Goal: Transaction & Acquisition: Purchase product/service

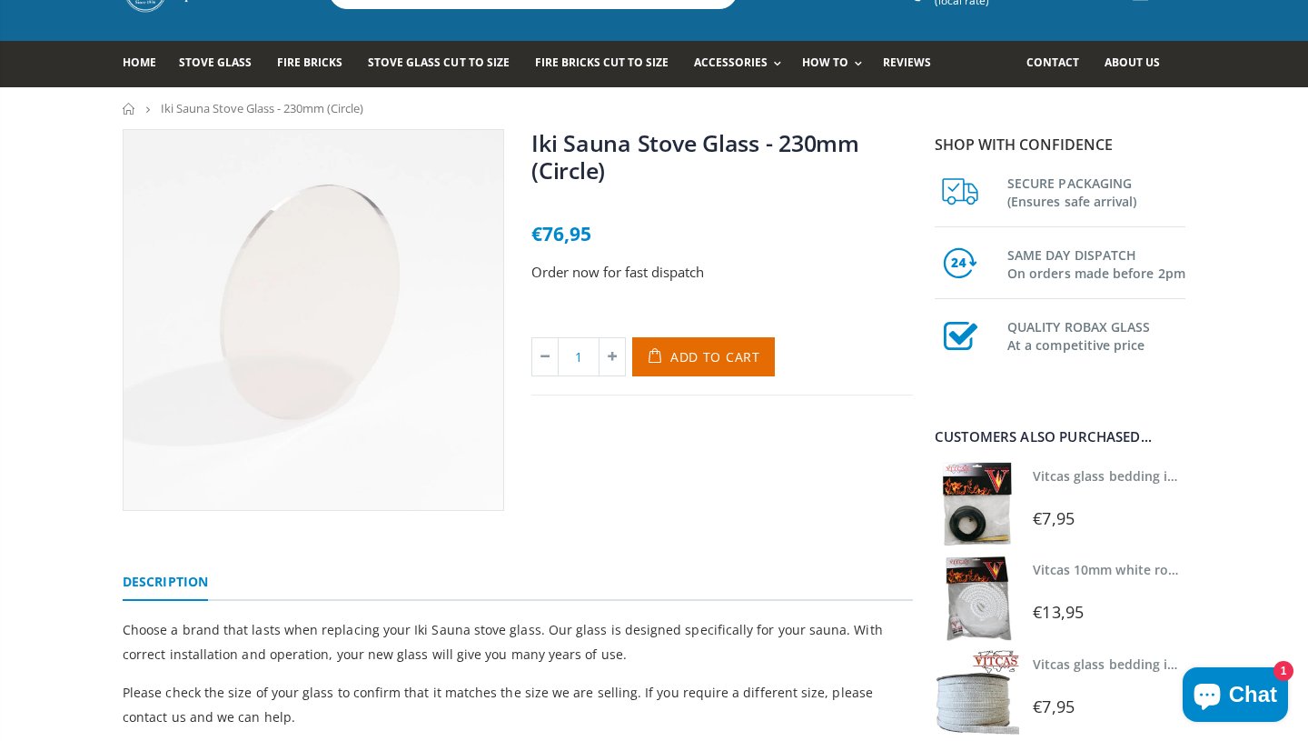
scroll to position [86, 0]
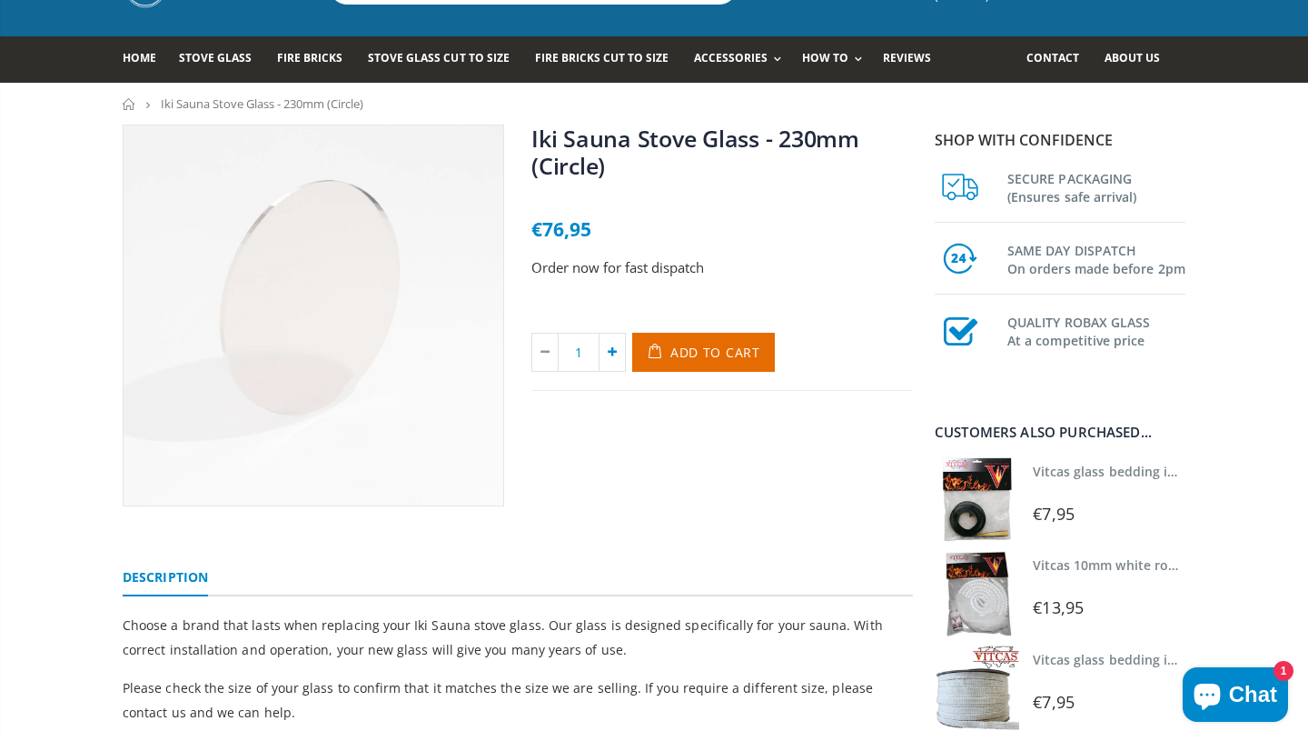
click at [619, 352] on icon at bounding box center [612, 351] width 25 height 37
type input "2"
click at [686, 356] on span "Add to Cart" at bounding box center [716, 351] width 90 height 17
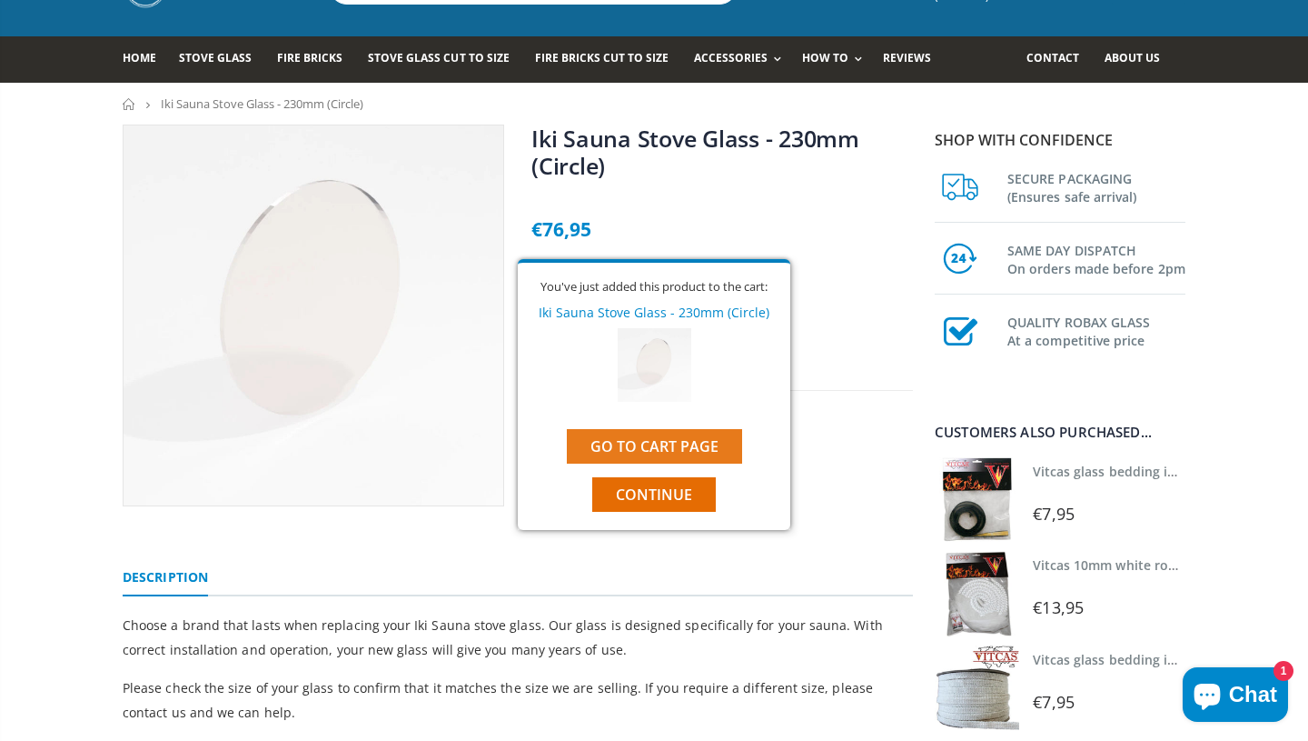
click at [690, 440] on link "Go to cart page" at bounding box center [654, 446] width 175 height 35
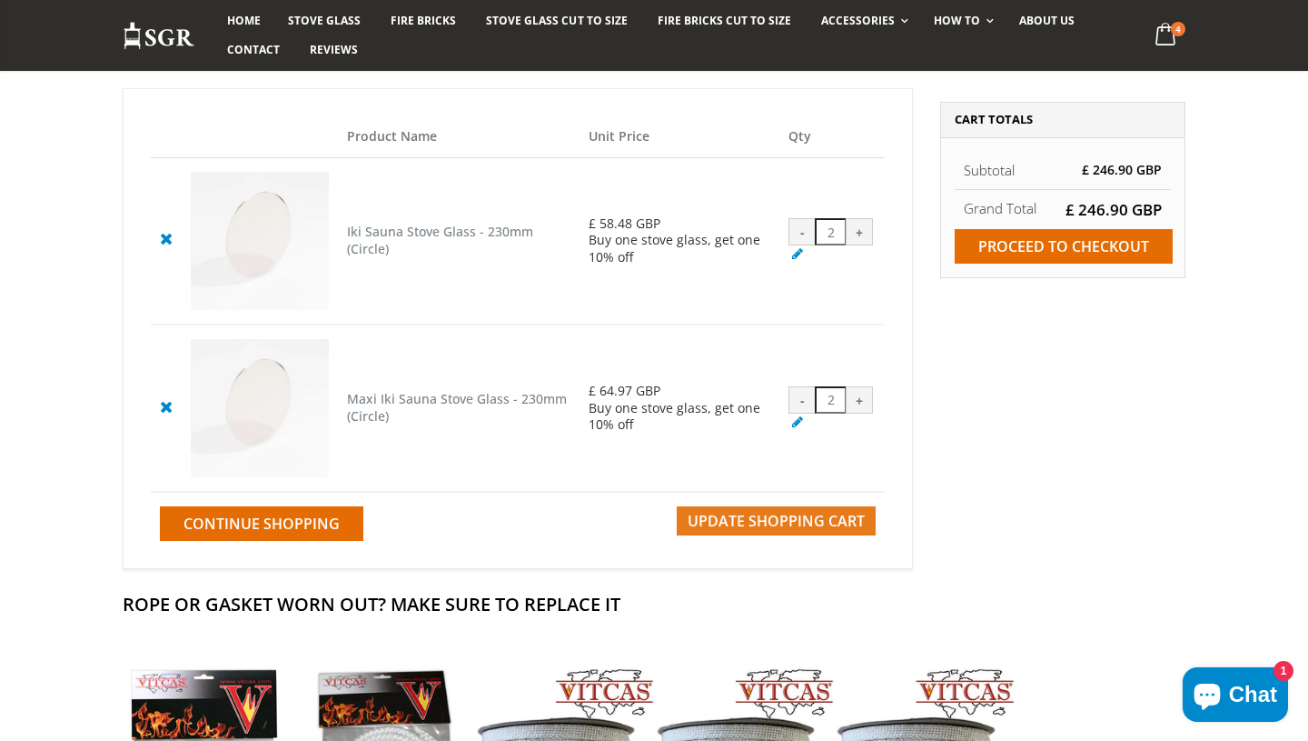
scroll to position [201, 0]
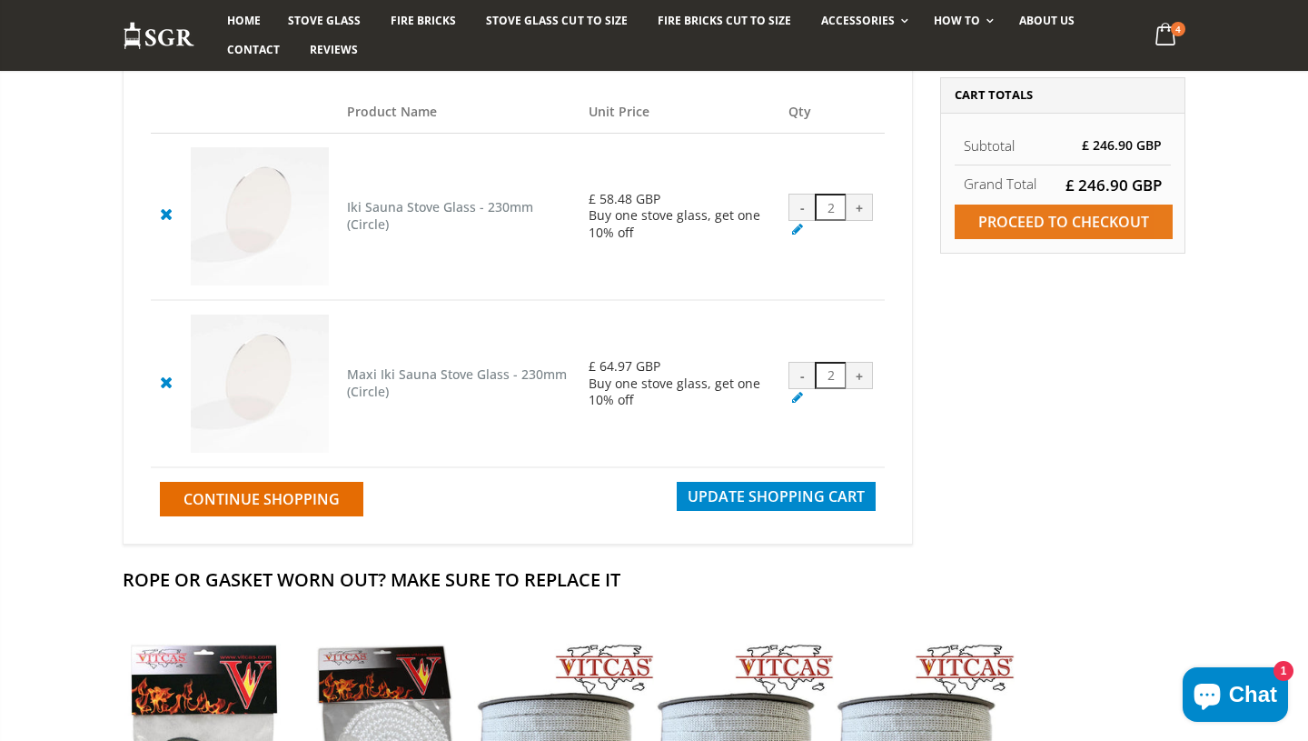
click at [1058, 229] on input "Proceed to checkout" at bounding box center [1064, 221] width 218 height 35
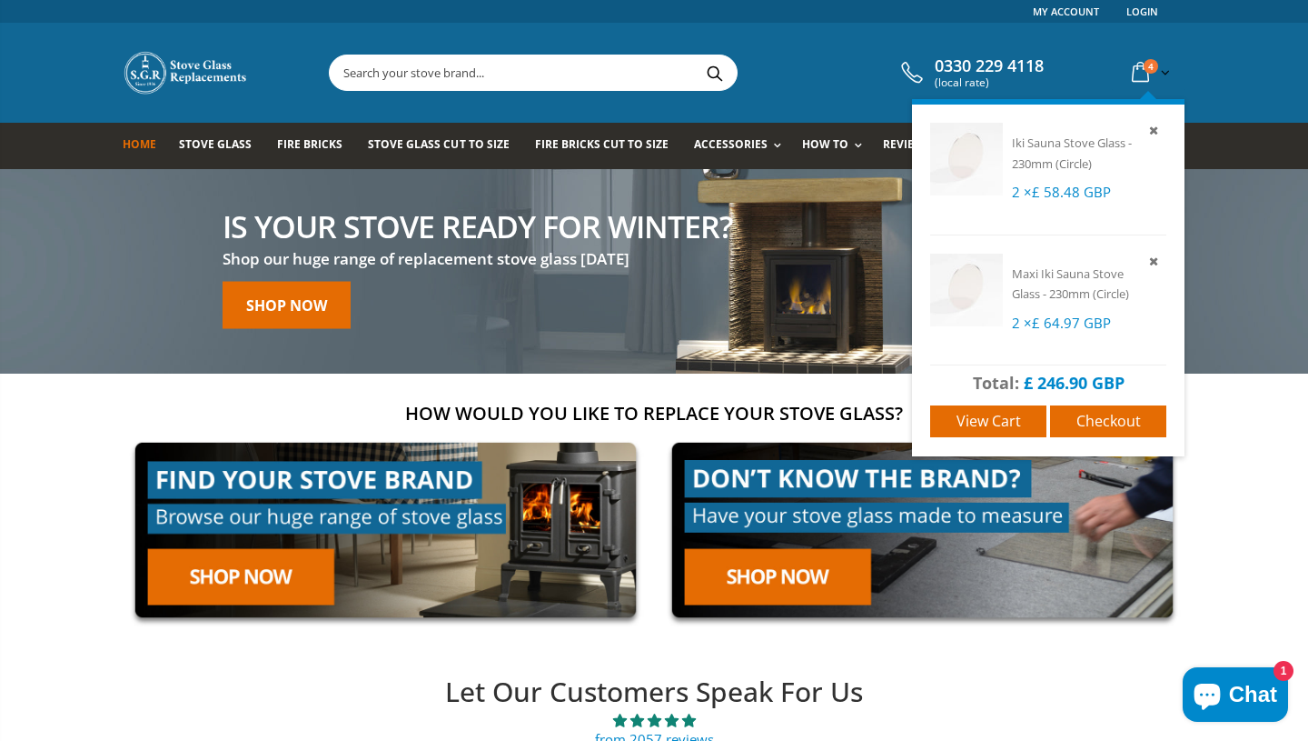
click at [979, 169] on img at bounding box center [966, 159] width 73 height 73
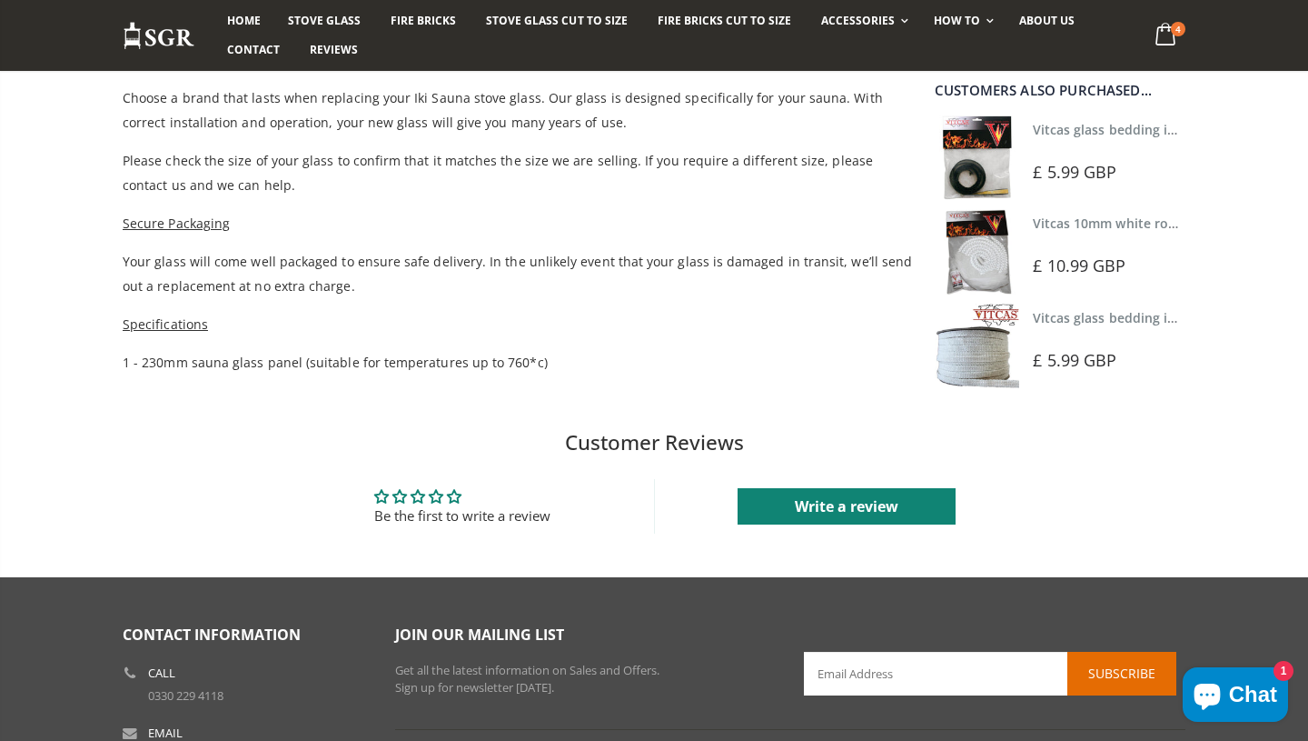
scroll to position [761, 0]
